Goal: Find contact information: Find contact information

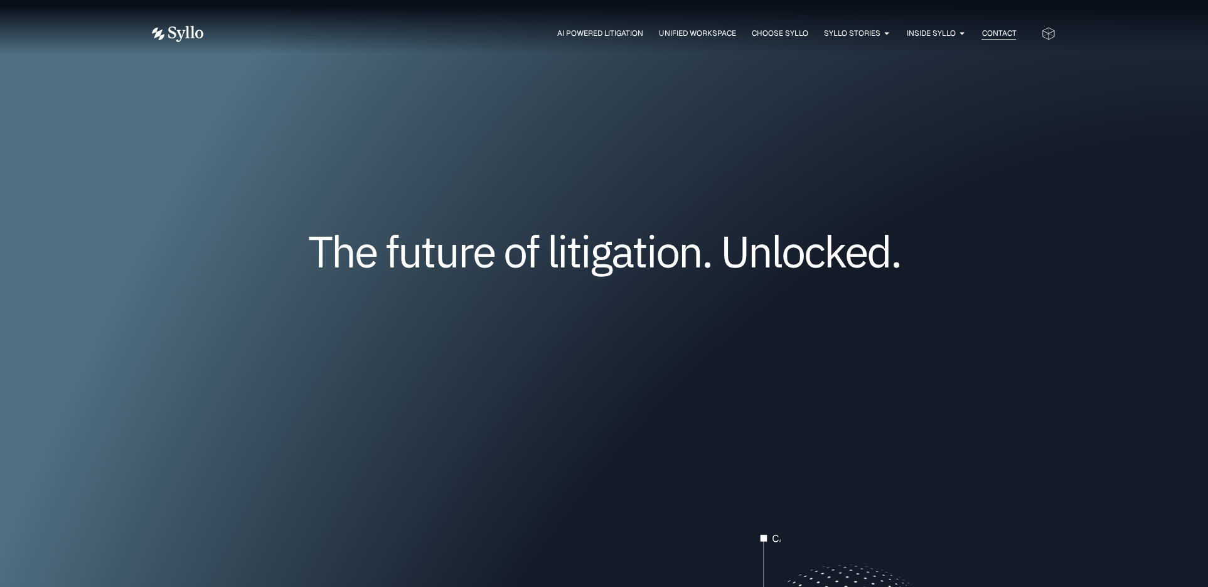
click at [1004, 33] on span "Contact" at bounding box center [998, 33] width 35 height 11
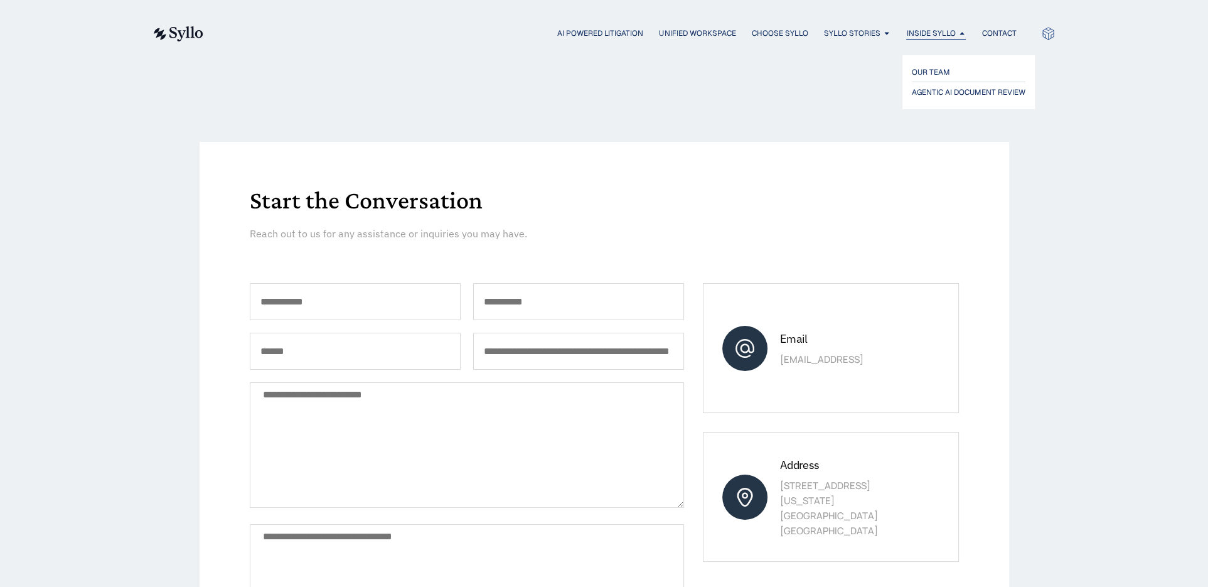
click at [929, 33] on span "Inside Syllo" at bounding box center [930, 33] width 49 height 11
